Goal: Task Accomplishment & Management: Use online tool/utility

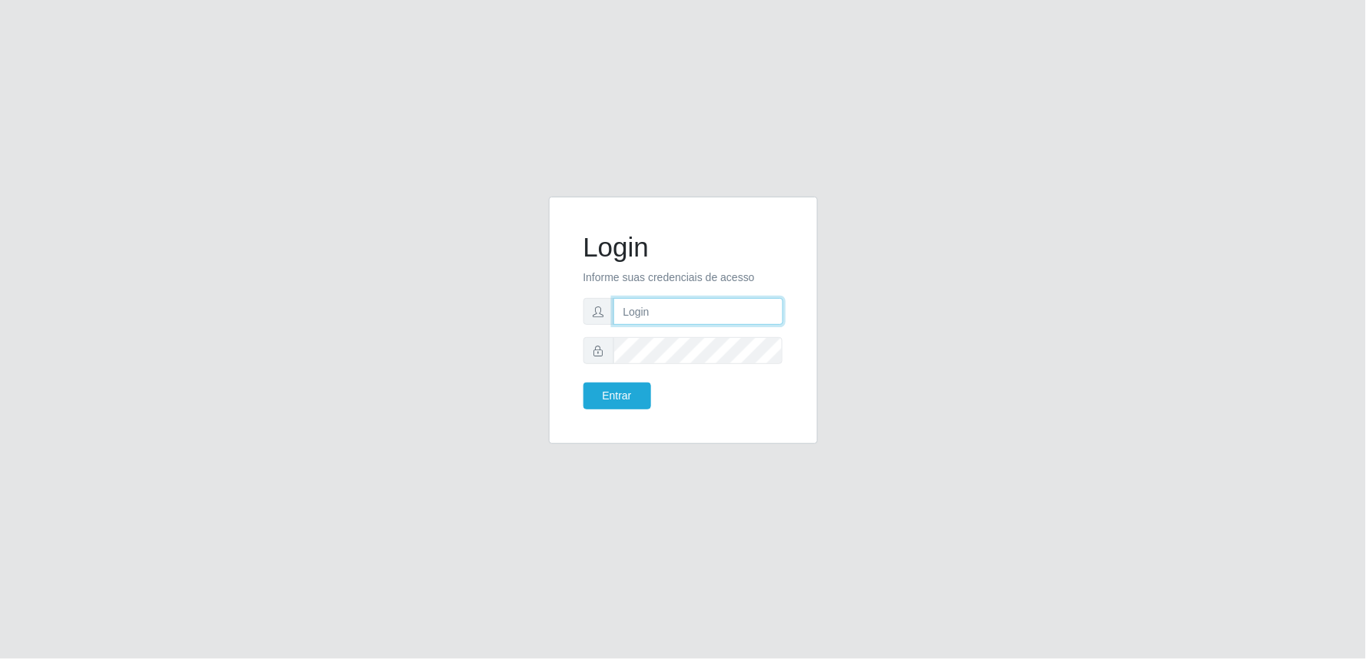
click at [669, 311] on input "text" at bounding box center [698, 311] width 170 height 27
type input "[EMAIL_ADDRESS][DOMAIN_NAME]"
click at [583, 383] on button "Entrar" at bounding box center [617, 396] width 68 height 27
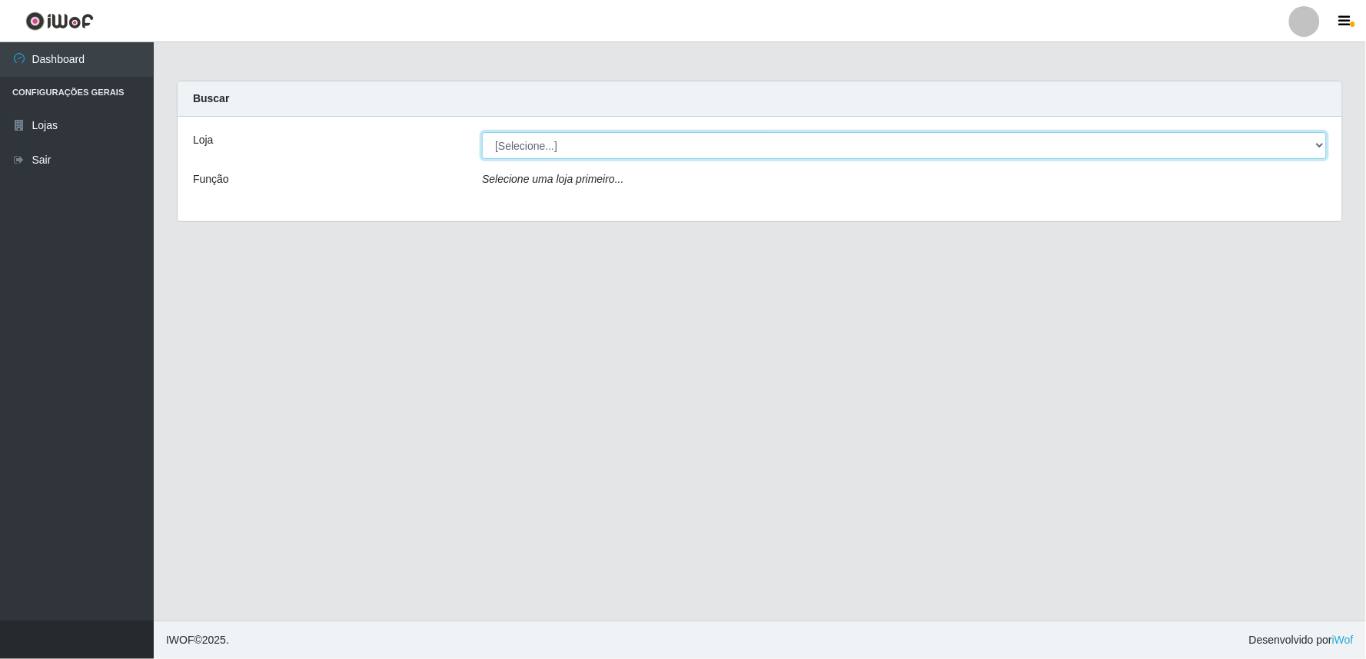
click at [1319, 143] on select "[Selecione...] Queiroz Atacadão - Ceará Mirim" at bounding box center [904, 145] width 845 height 27
select select "465"
click at [482, 132] on select "[Selecione...] Queiroz Atacadão - Ceará Mirim" at bounding box center [904, 145] width 845 height 27
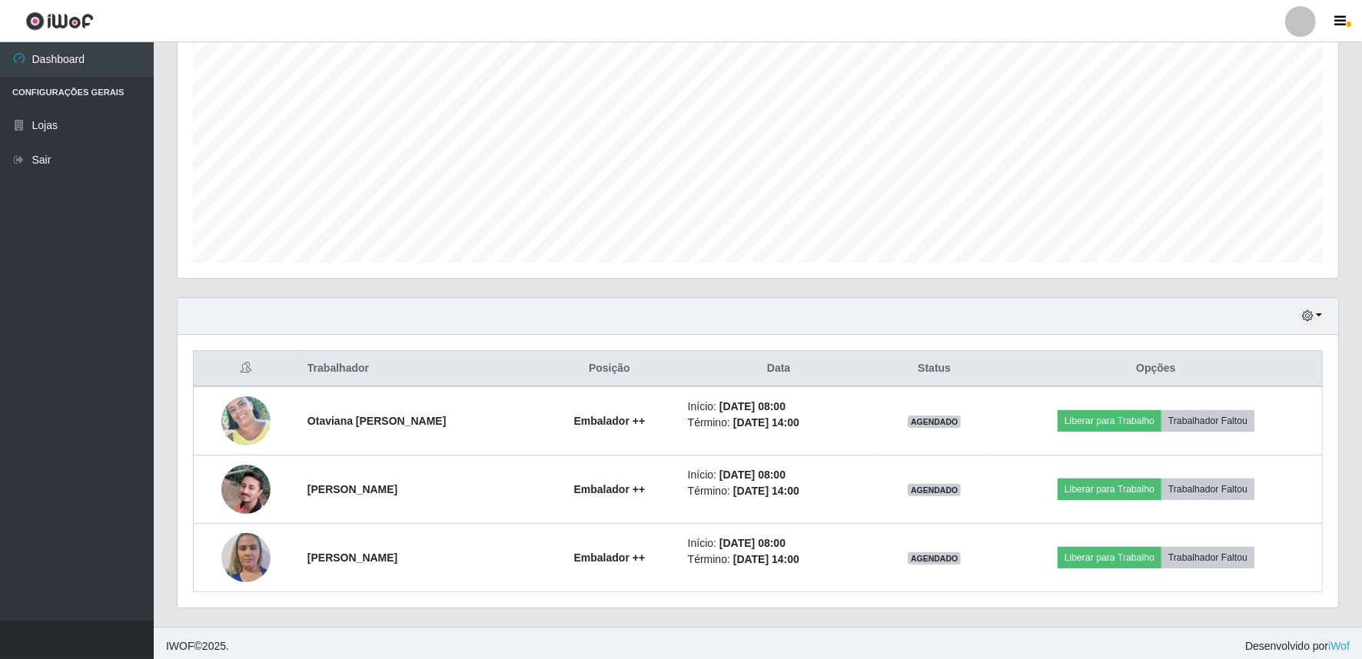
scroll to position [293, 0]
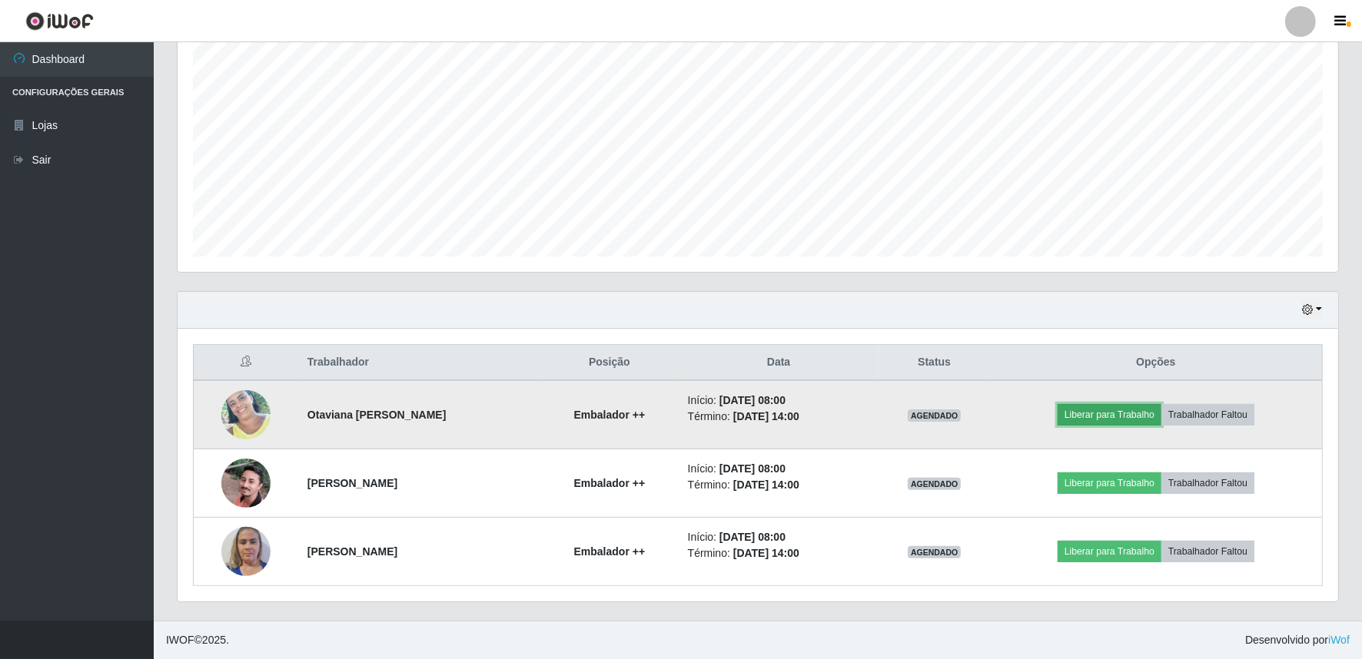
click at [1093, 413] on button "Liberar para Trabalho" at bounding box center [1109, 415] width 104 height 22
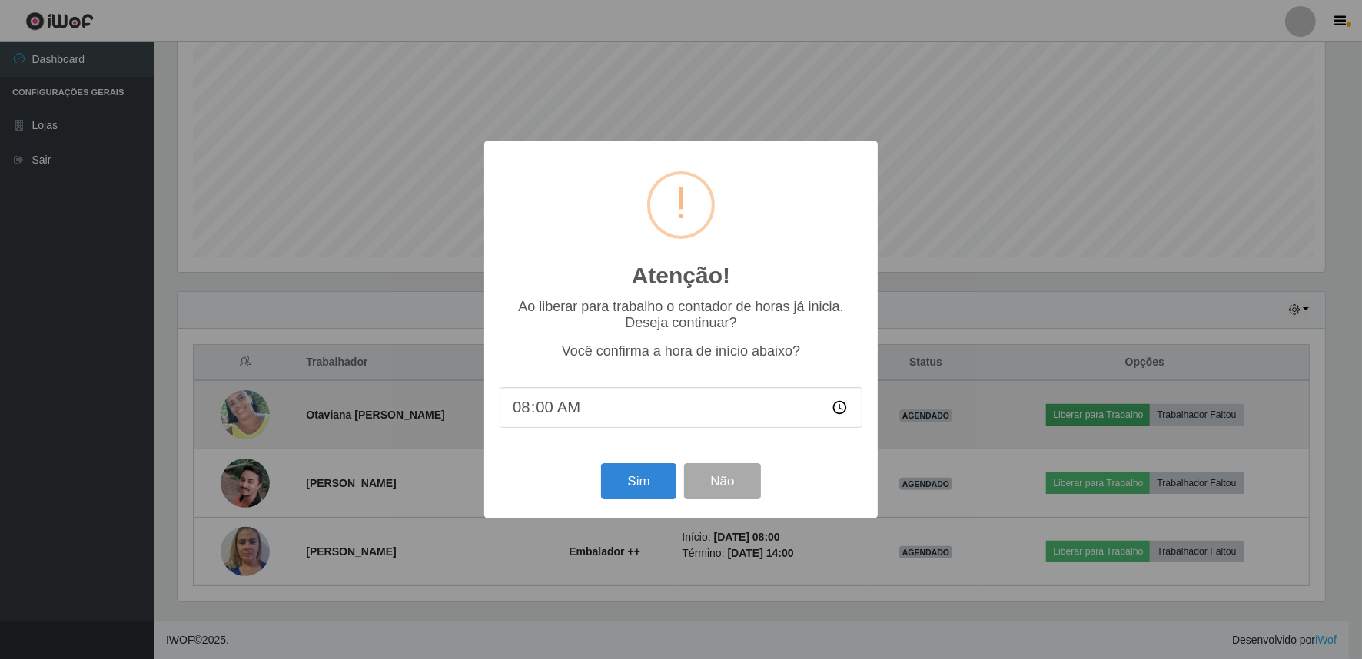
scroll to position [318, 1150]
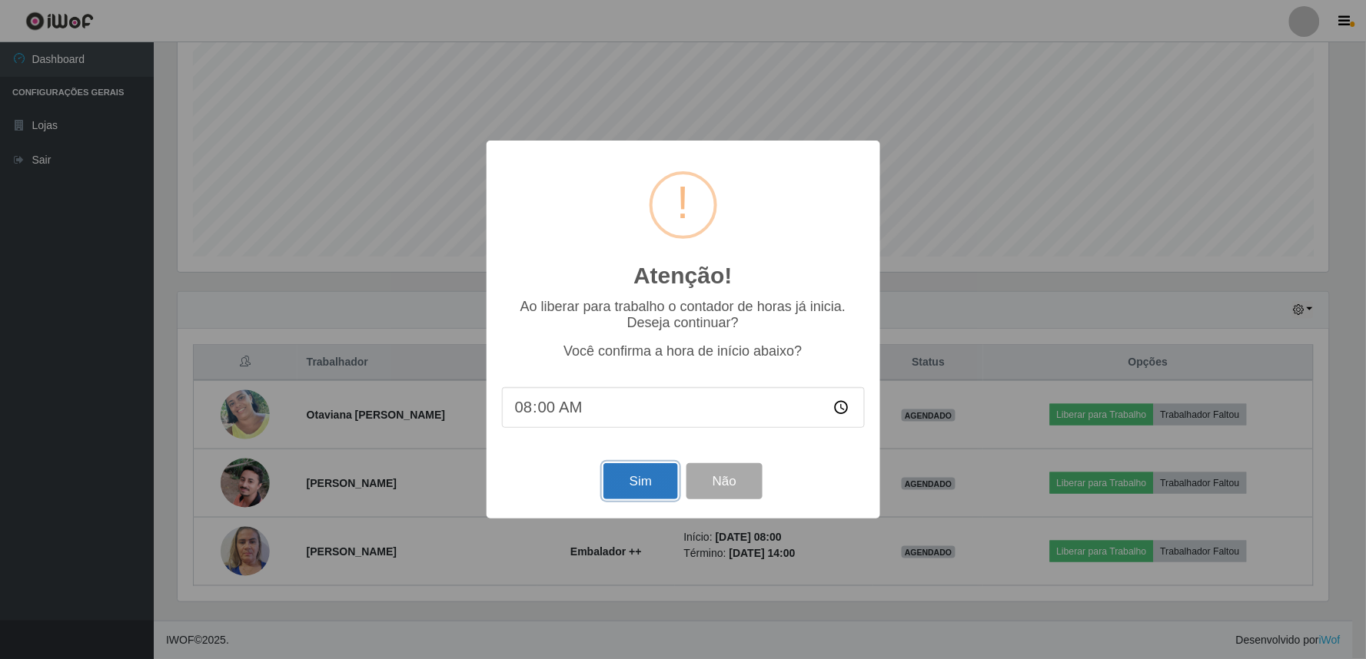
click at [630, 482] on button "Sim" at bounding box center [640, 481] width 75 height 36
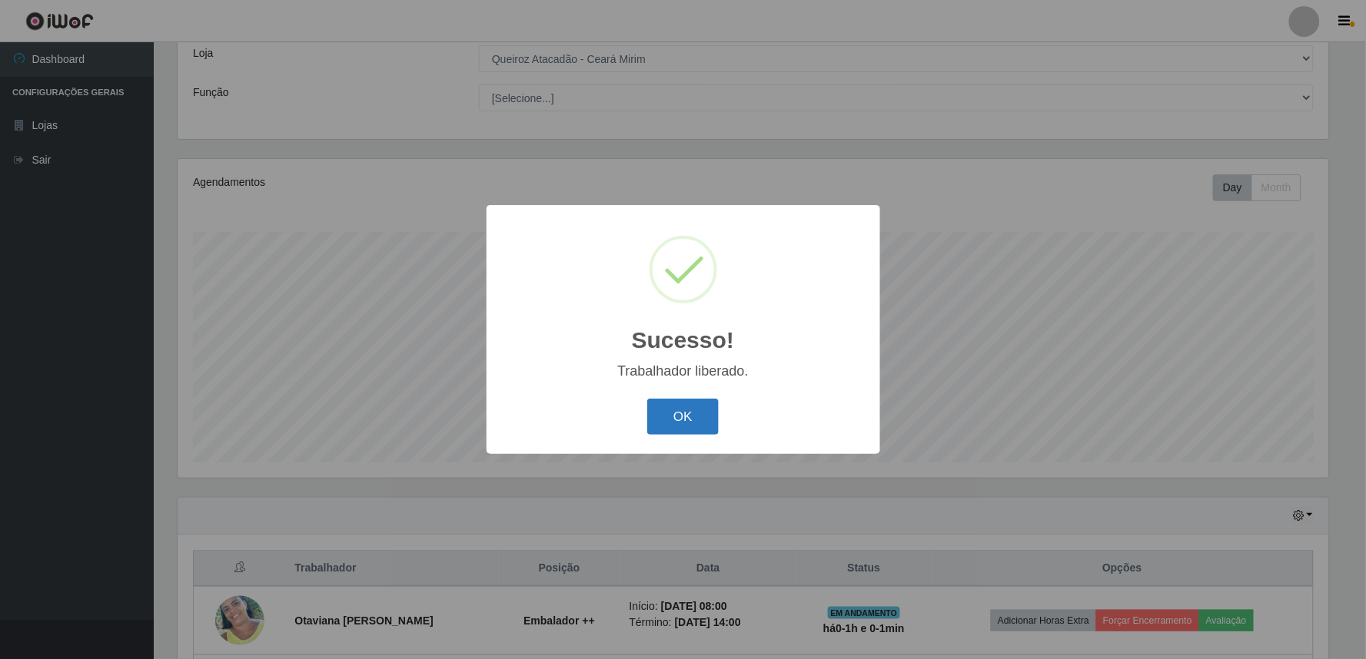
click at [692, 420] on button "OK" at bounding box center [682, 417] width 71 height 36
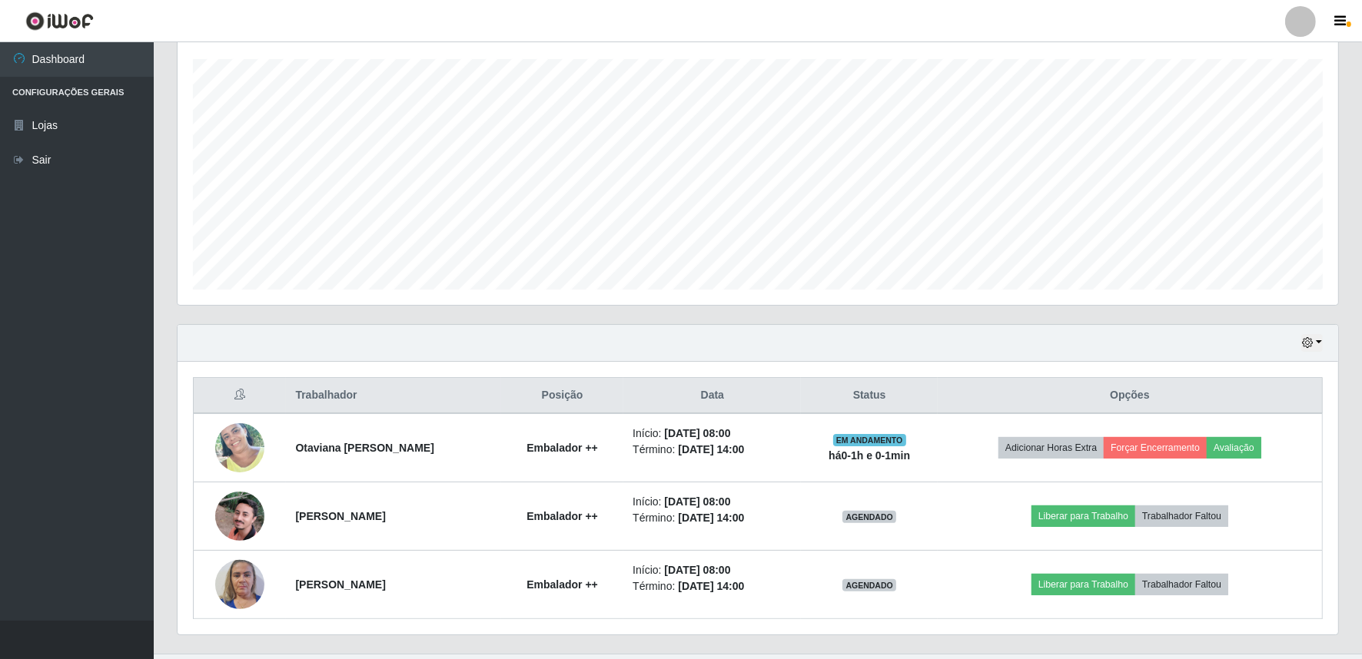
scroll to position [293, 0]
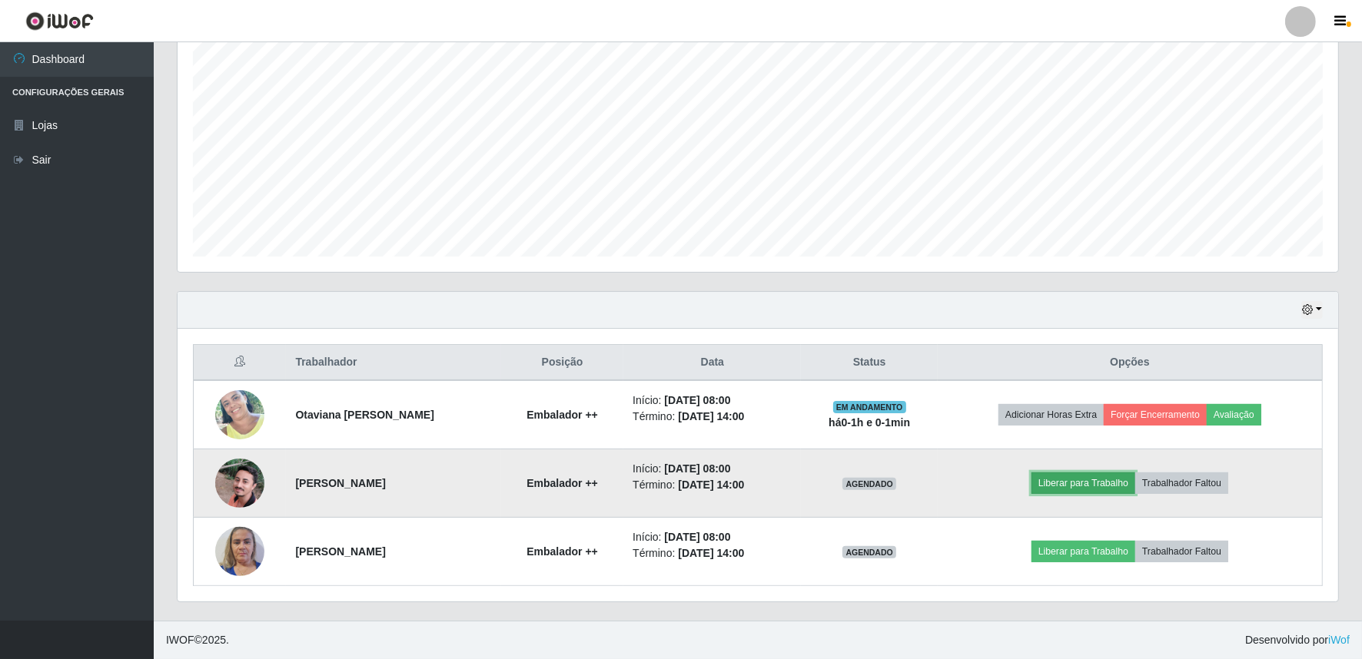
click at [1102, 487] on button "Liberar para Trabalho" at bounding box center [1083, 484] width 104 height 22
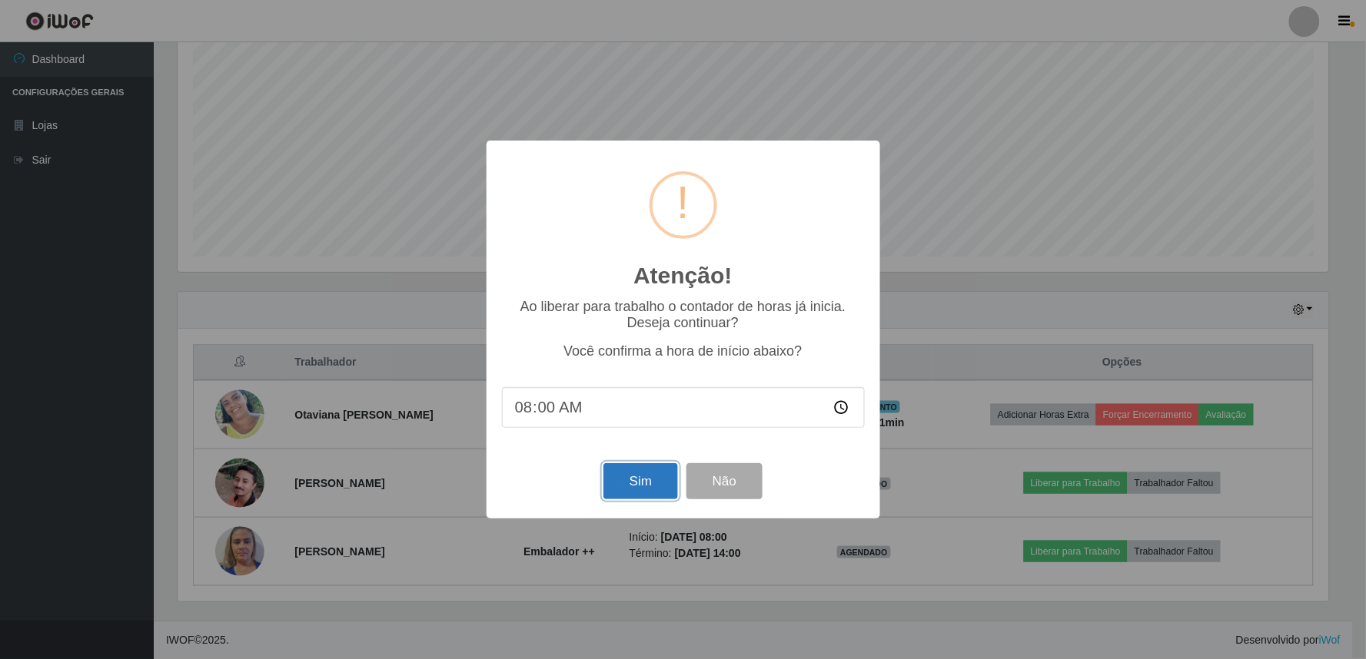
click at [620, 485] on button "Sim" at bounding box center [640, 481] width 75 height 36
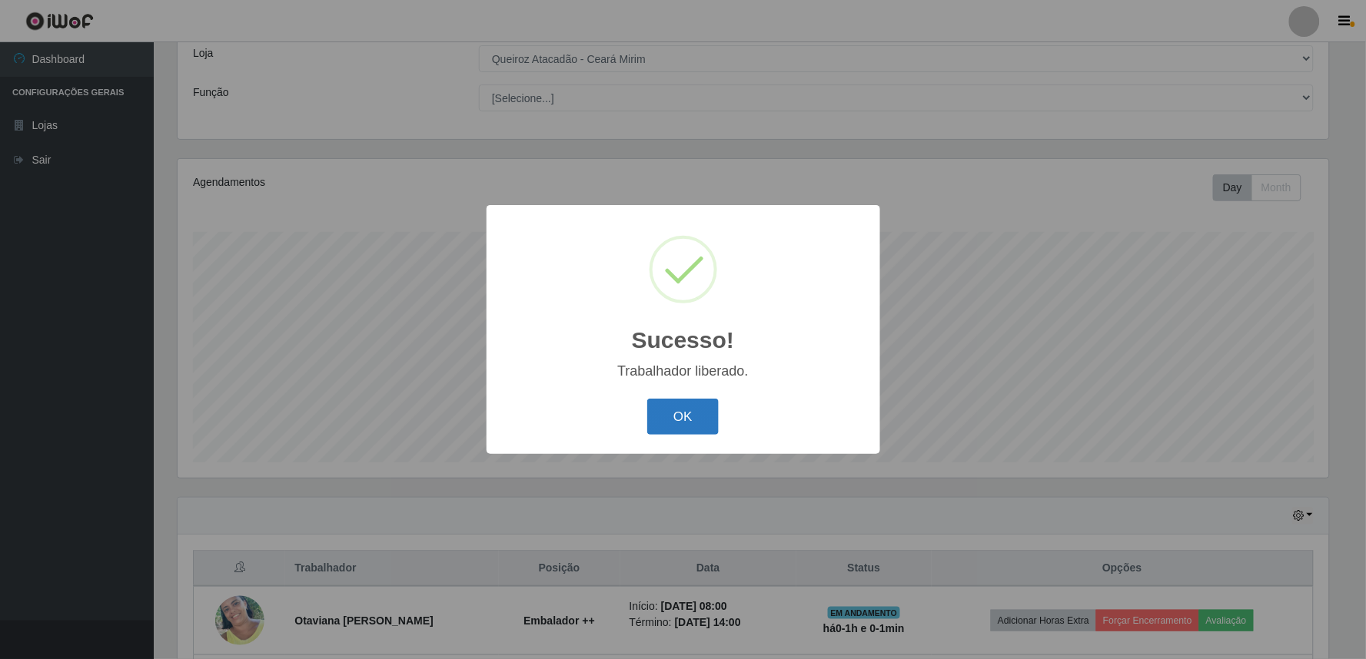
click at [698, 407] on button "OK" at bounding box center [682, 417] width 71 height 36
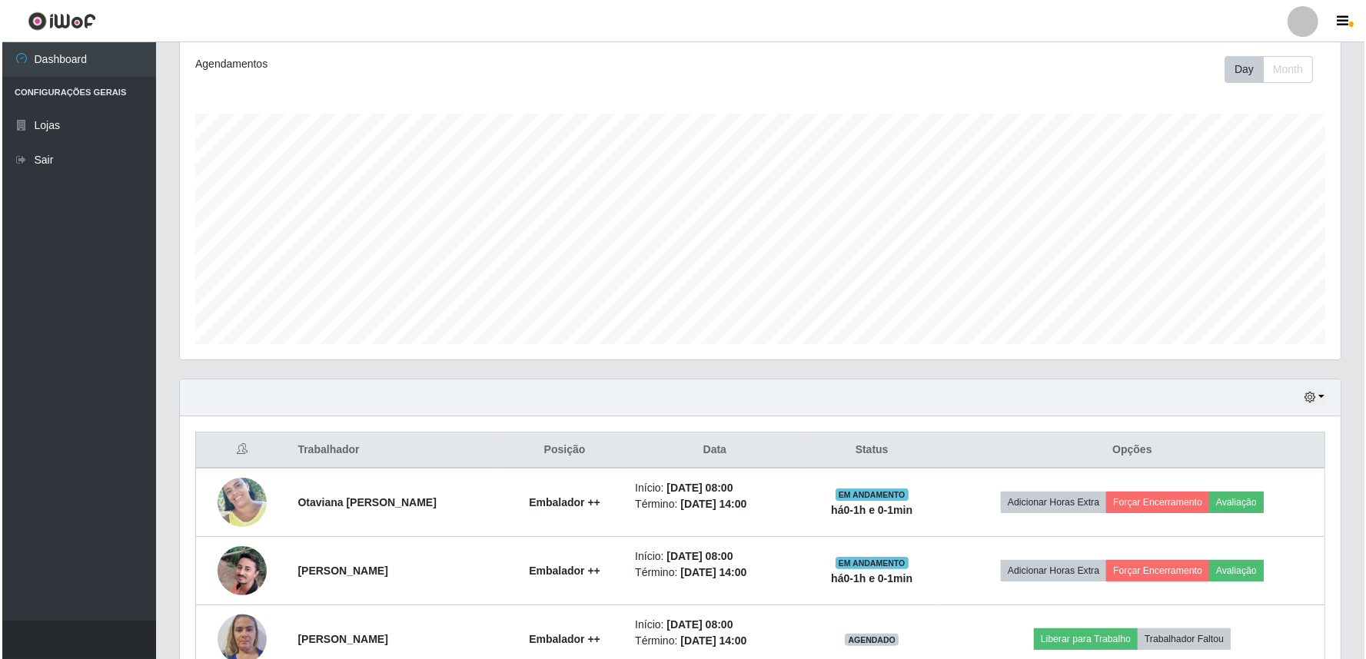
scroll to position [293, 0]
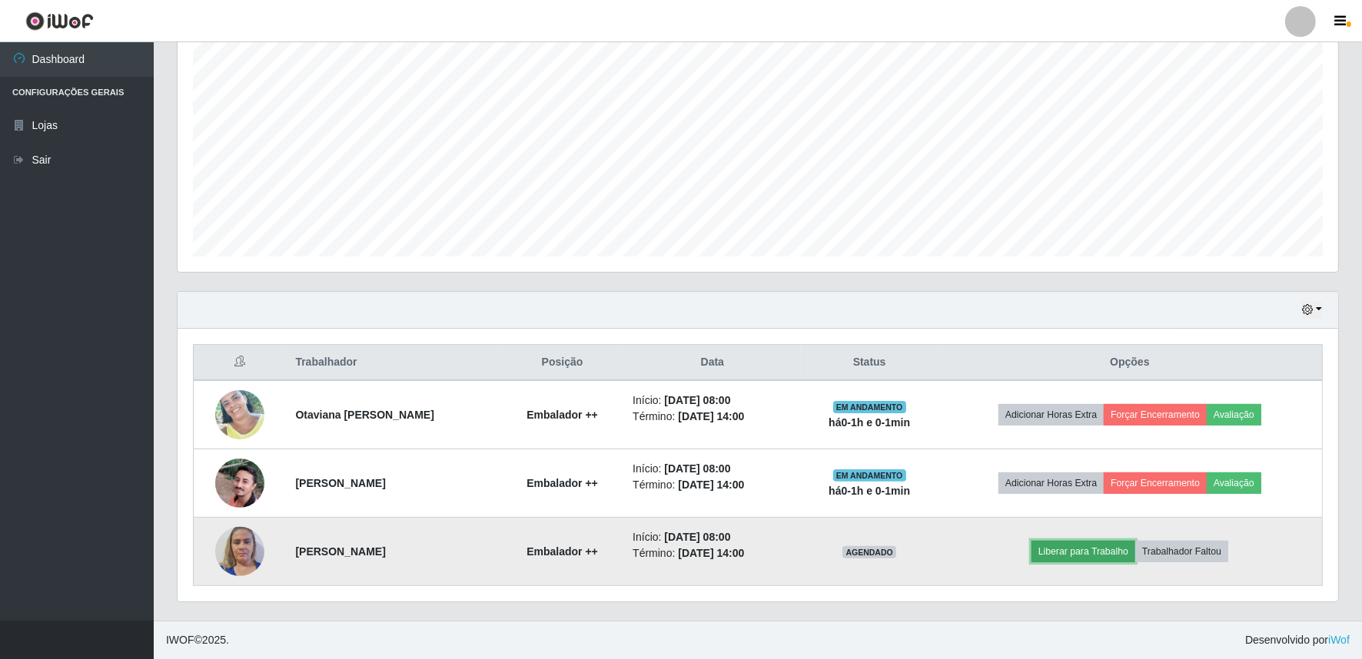
click at [1113, 554] on button "Liberar para Trabalho" at bounding box center [1083, 552] width 104 height 22
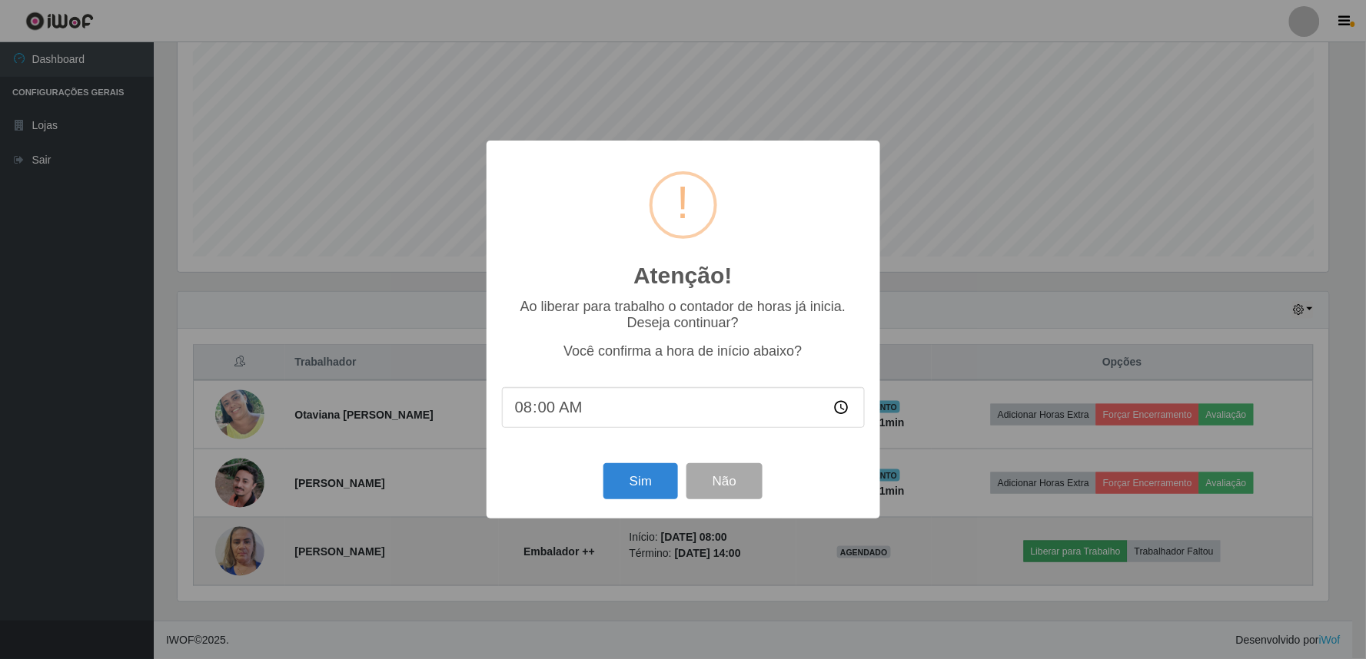
scroll to position [318, 1150]
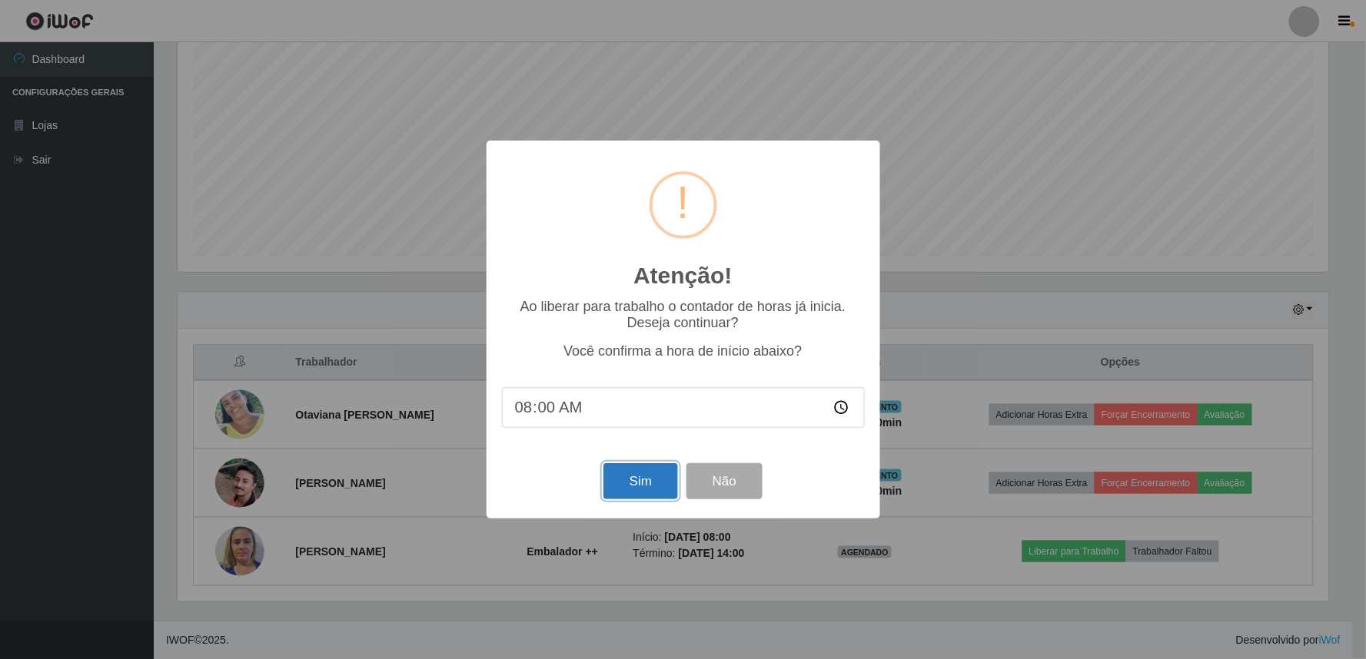
click at [640, 480] on button "Sim" at bounding box center [640, 481] width 75 height 36
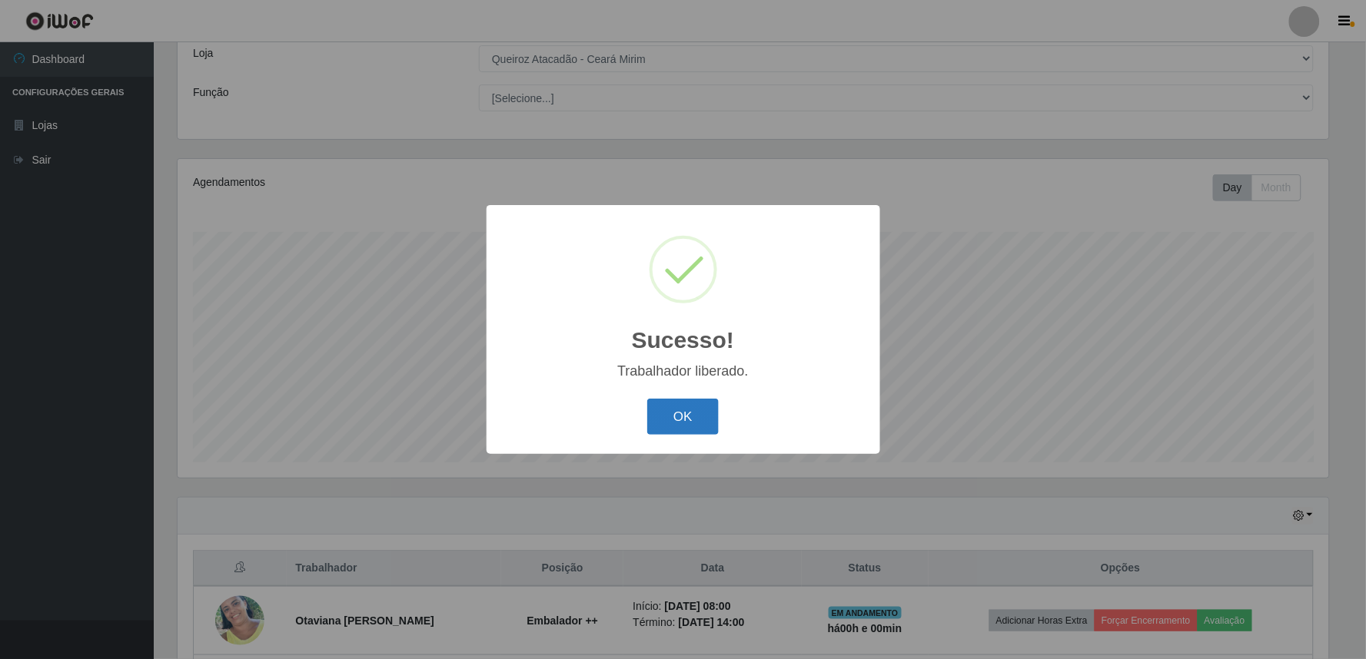
click at [695, 415] on button "OK" at bounding box center [682, 417] width 71 height 36
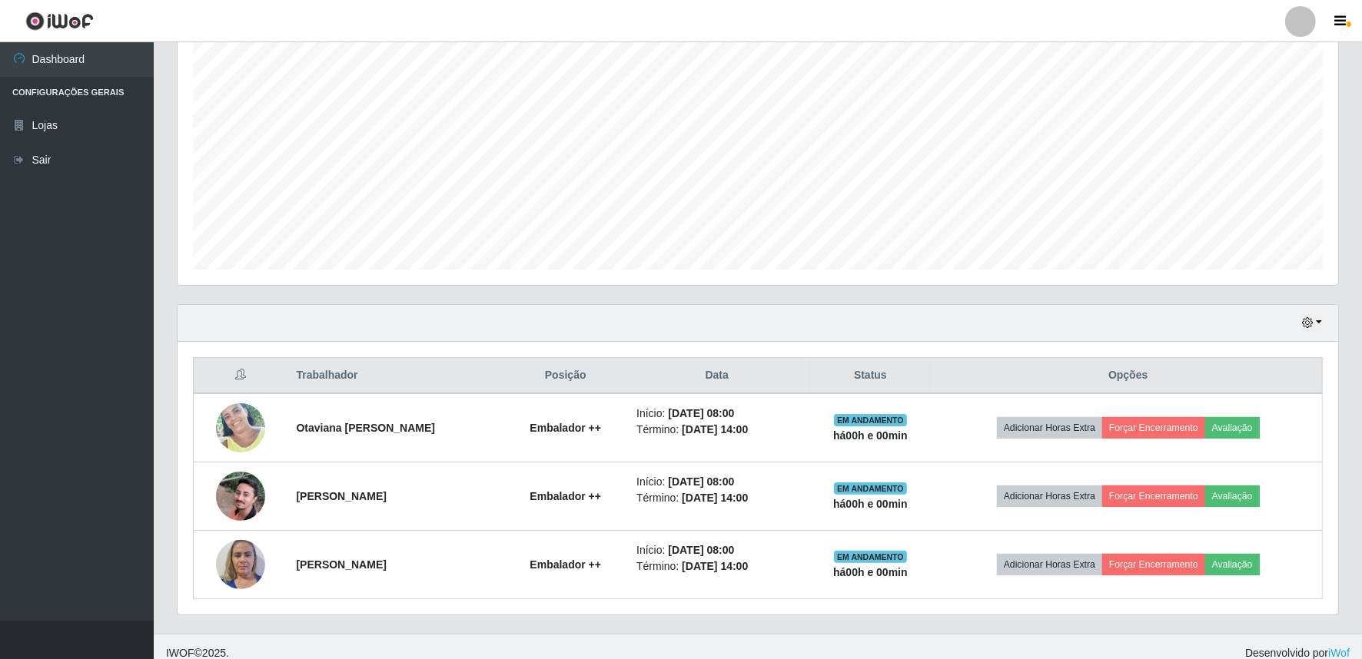
scroll to position [293, 0]
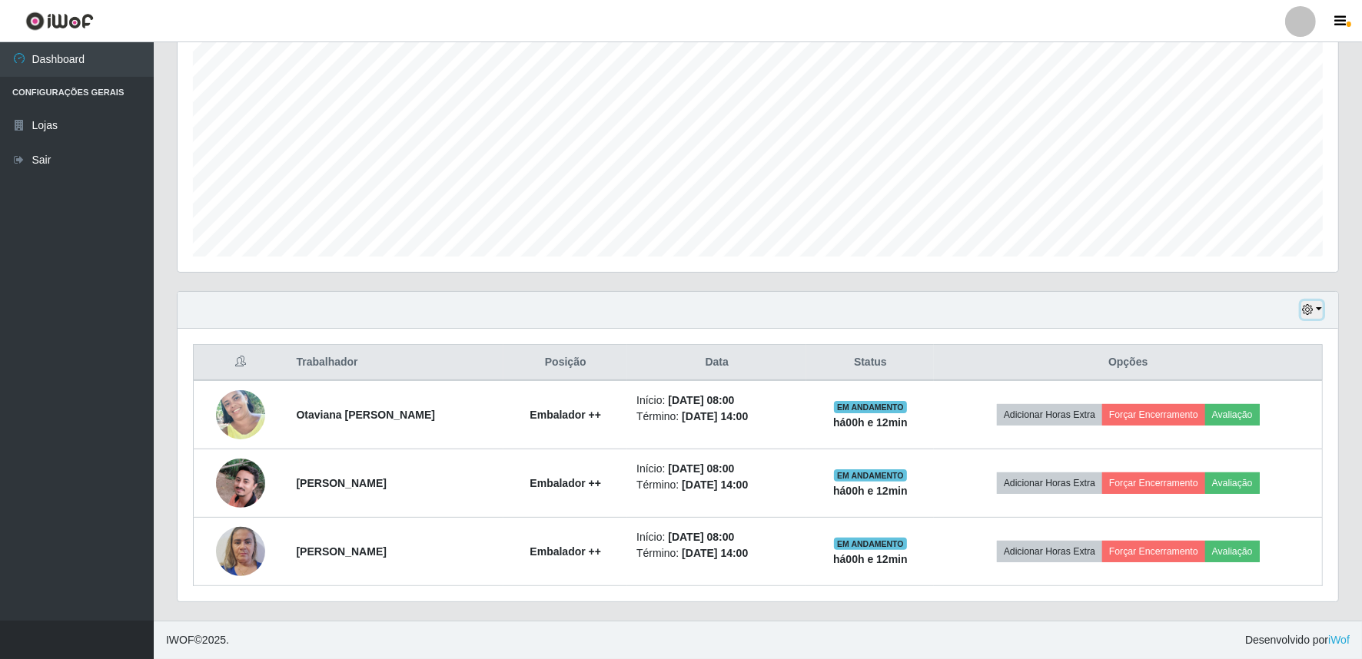
click at [1312, 306] on icon "button" at bounding box center [1307, 309] width 11 height 11
click at [1254, 380] on button "1 dia" at bounding box center [1260, 369] width 121 height 32
click at [1319, 313] on button "button" at bounding box center [1312, 310] width 22 height 18
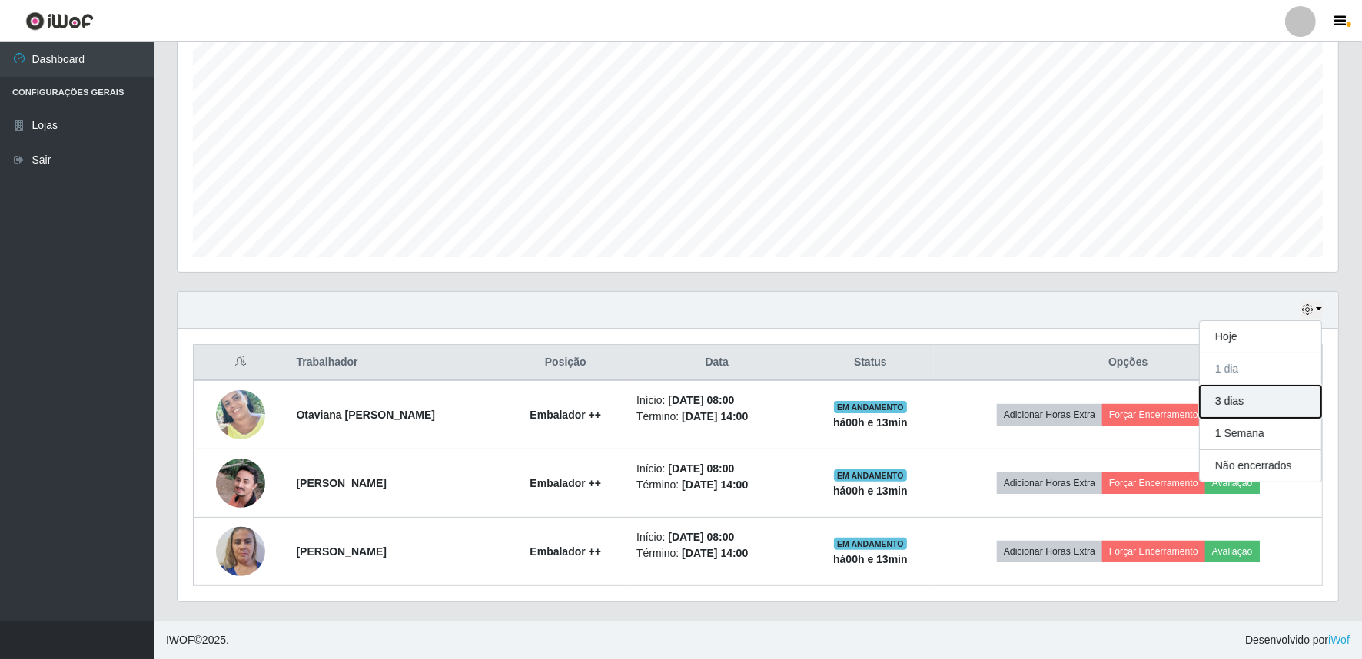
click at [1246, 403] on button "3 dias" at bounding box center [1260, 402] width 121 height 32
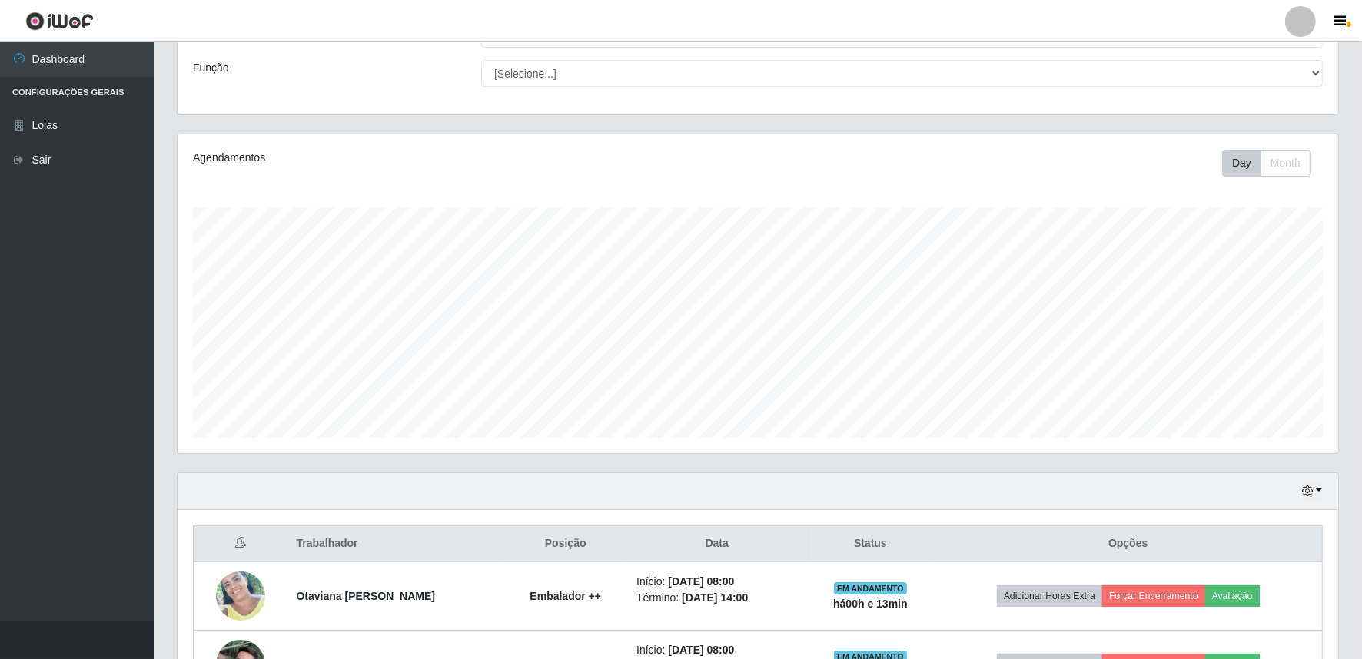
scroll to position [247, 0]
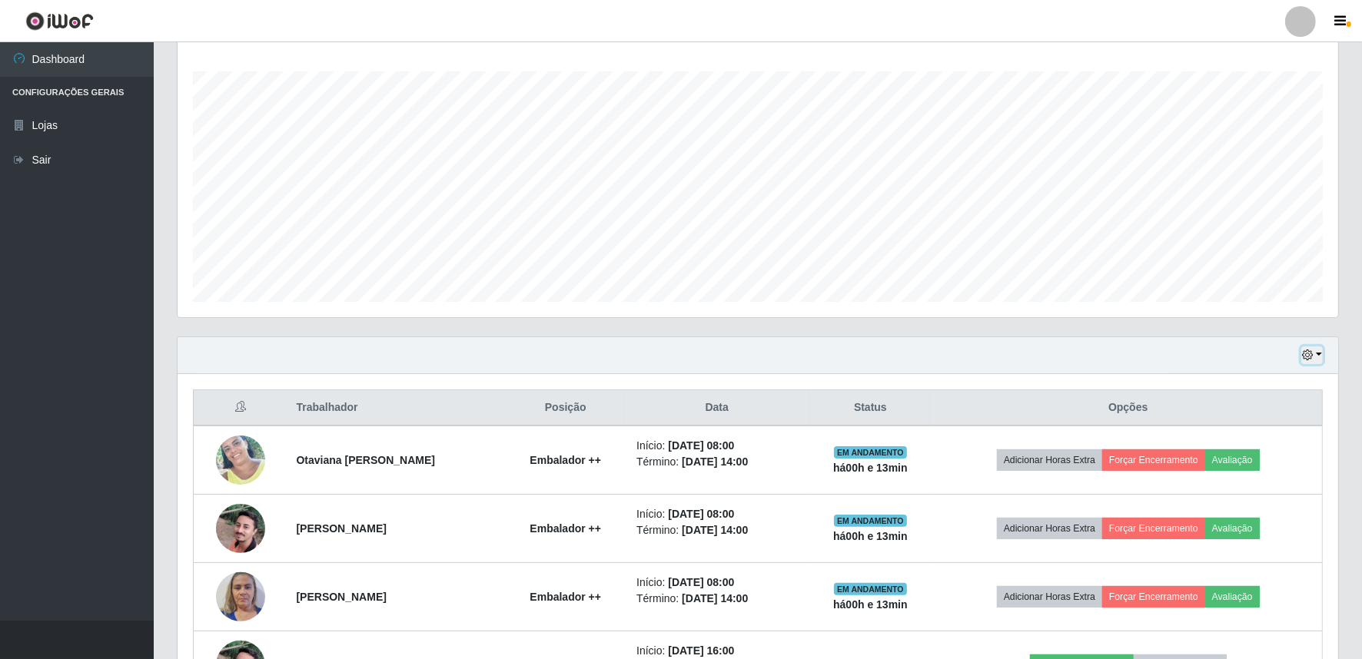
click at [1316, 352] on button "button" at bounding box center [1312, 356] width 22 height 18
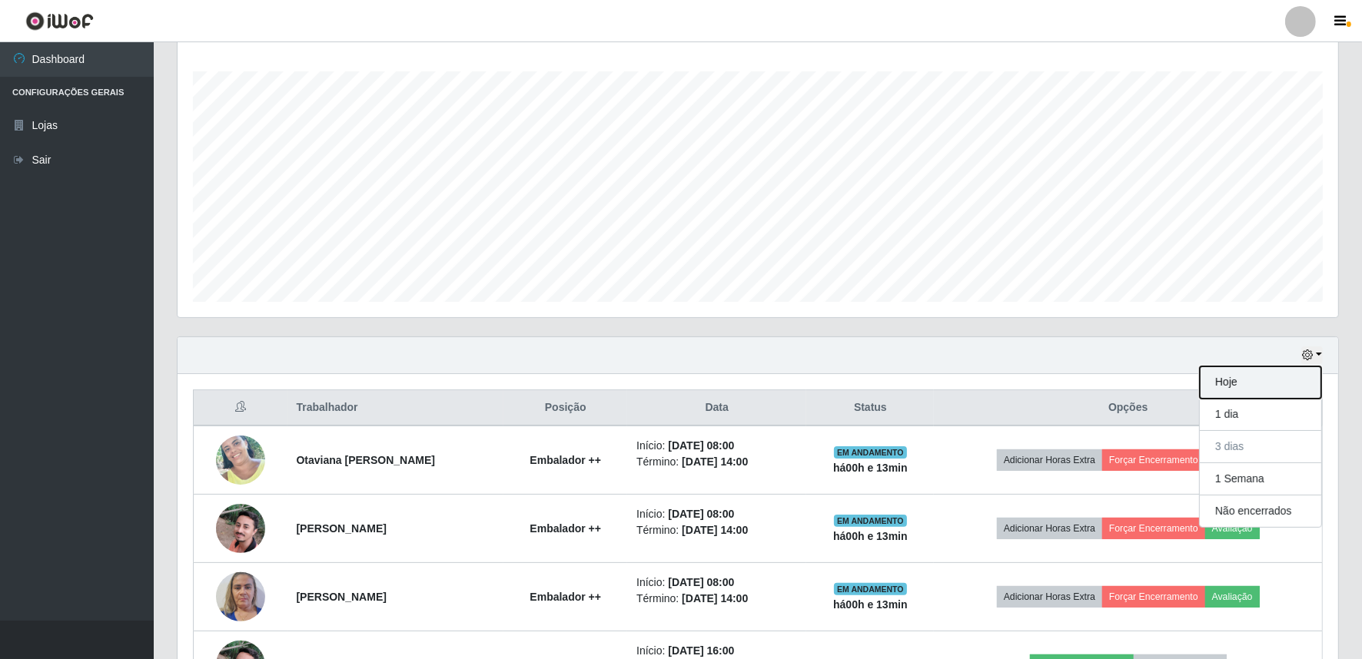
click at [1259, 377] on button "Hoje" at bounding box center [1260, 383] width 121 height 32
